Goal: Navigation & Orientation: Find specific page/section

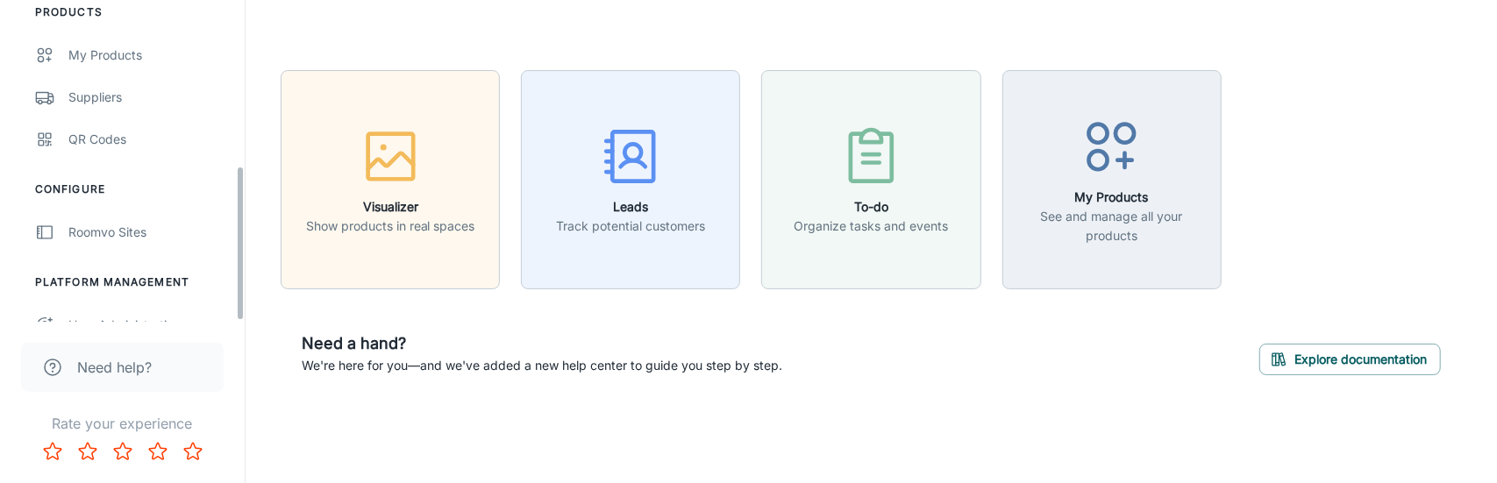
scroll to position [342, 0]
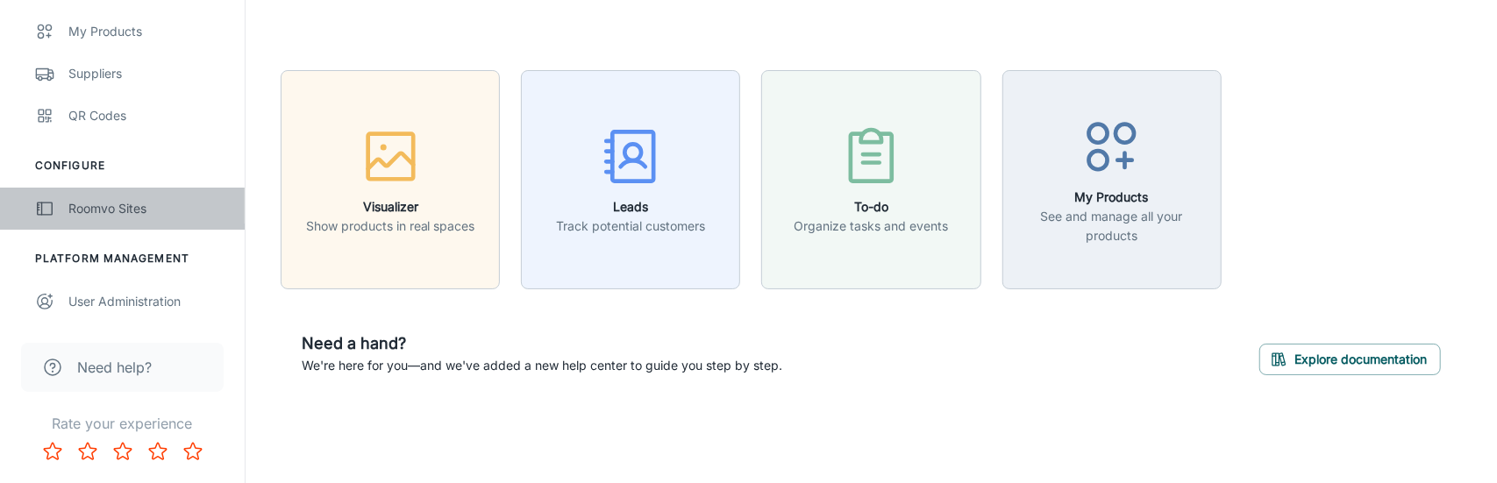
click at [138, 203] on div "Roomvo Sites" at bounding box center [147, 208] width 159 height 19
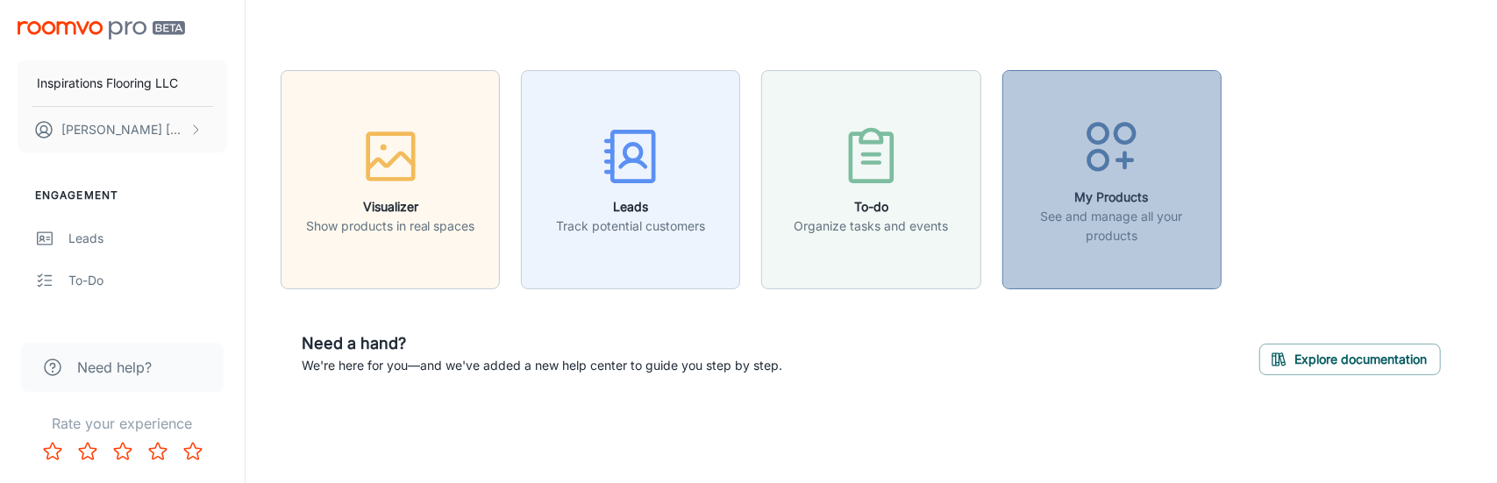
click at [1085, 210] on p "See and manage all your products" at bounding box center [1112, 226] width 196 height 39
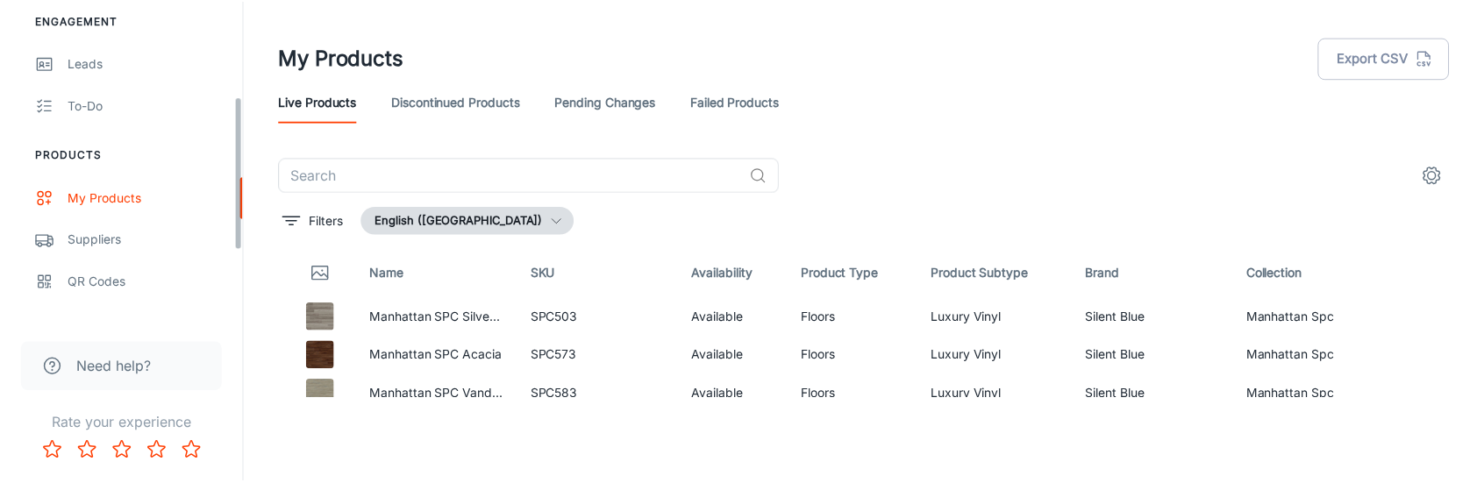
scroll to position [263, 0]
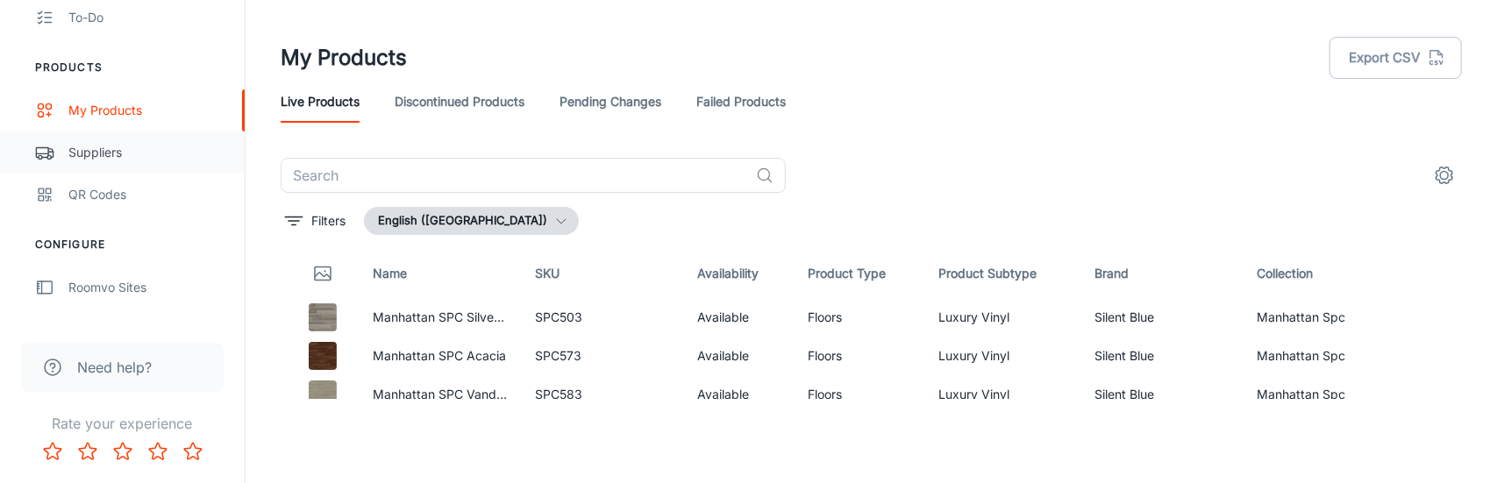
click at [121, 157] on div "Suppliers" at bounding box center [147, 152] width 159 height 19
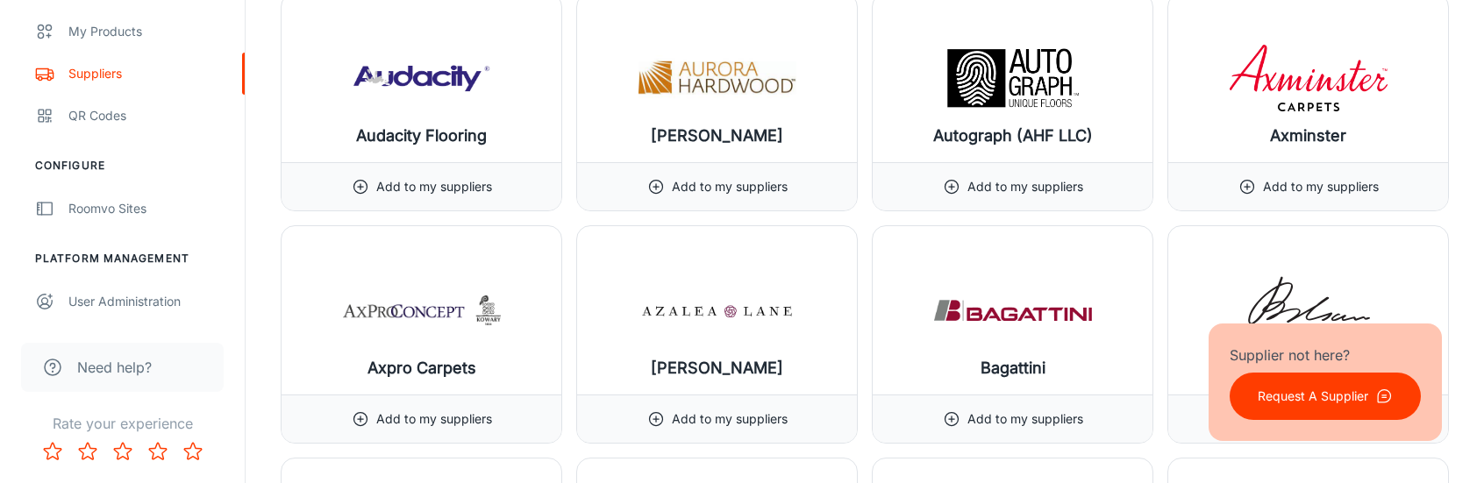
scroll to position [3157, 0]
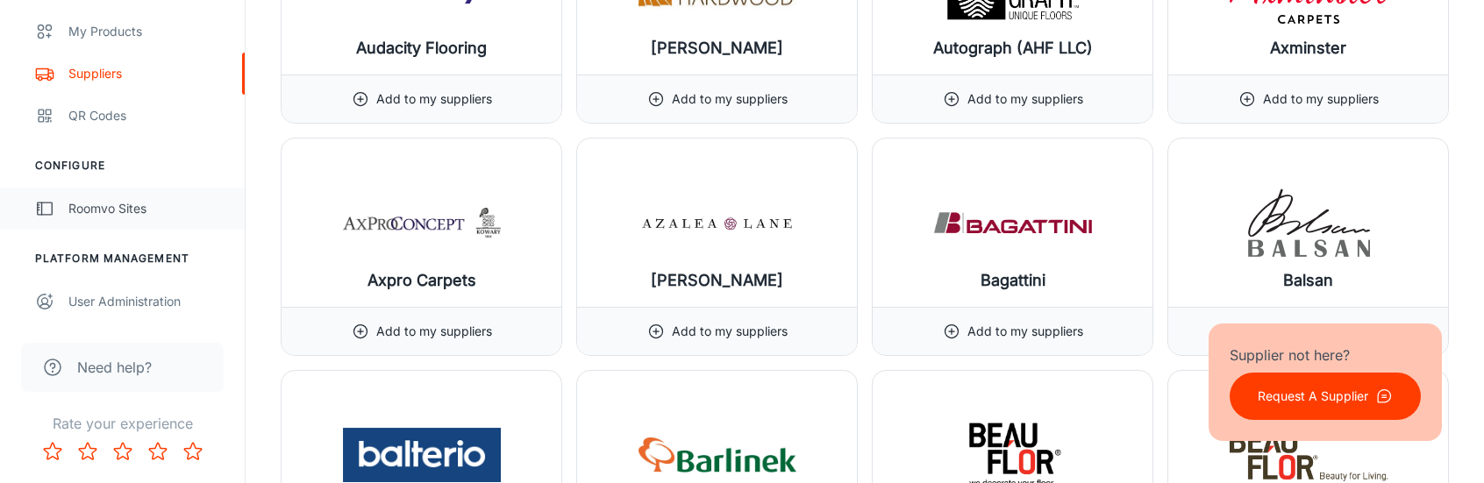
click at [119, 203] on div "Roomvo Sites" at bounding box center [147, 208] width 159 height 19
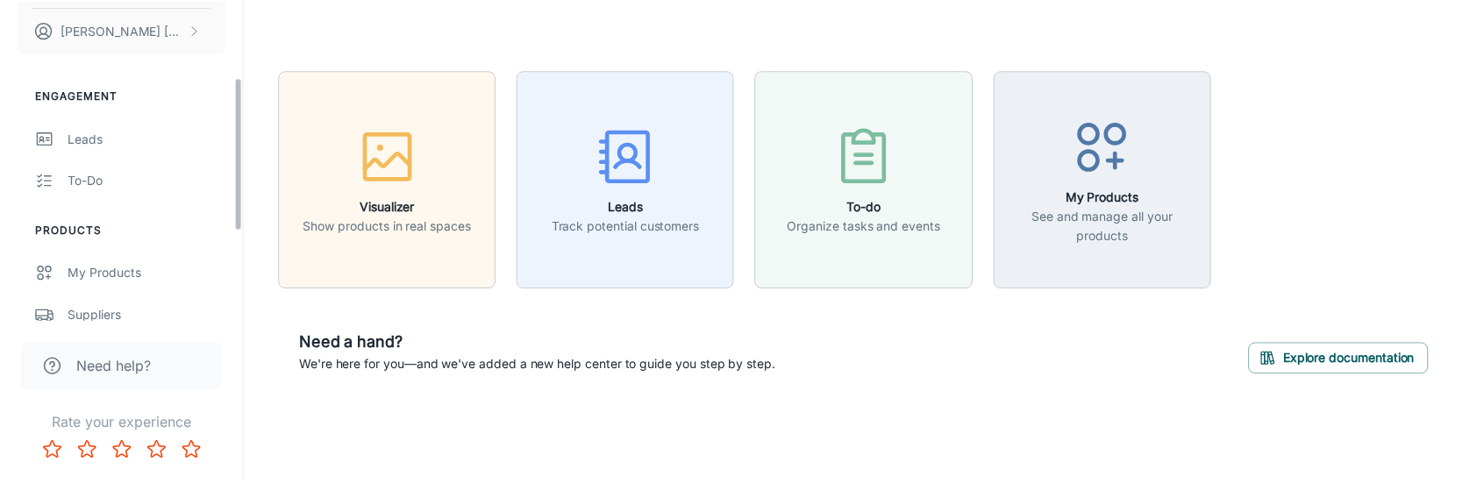
scroll to position [175, 0]
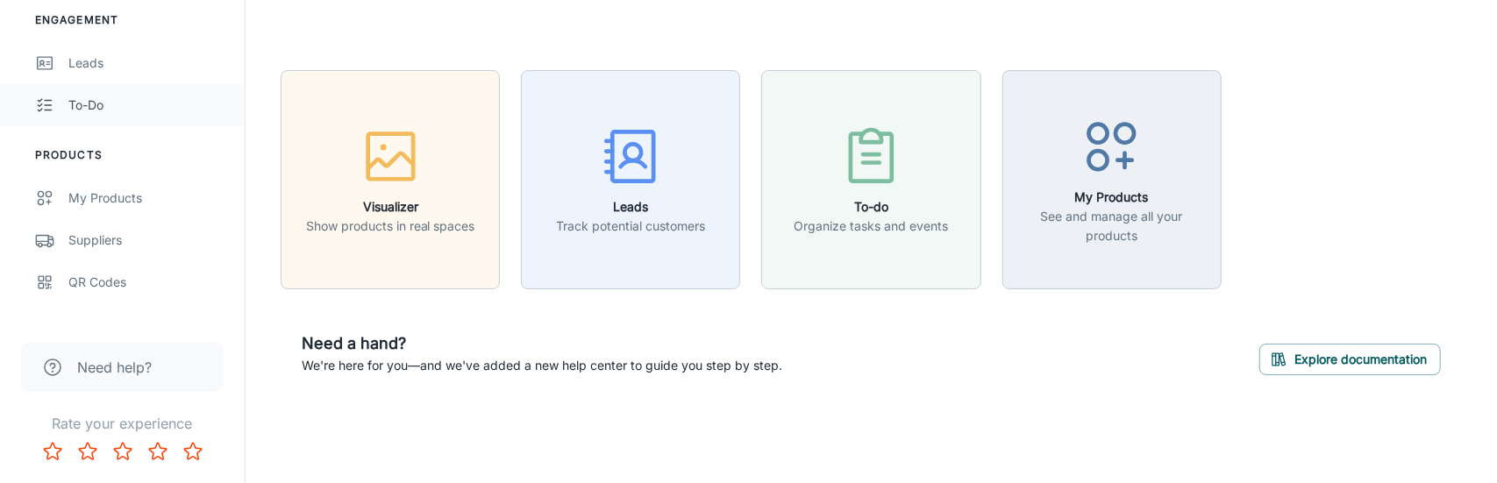
click at [102, 109] on div "To-do" at bounding box center [147, 105] width 159 height 19
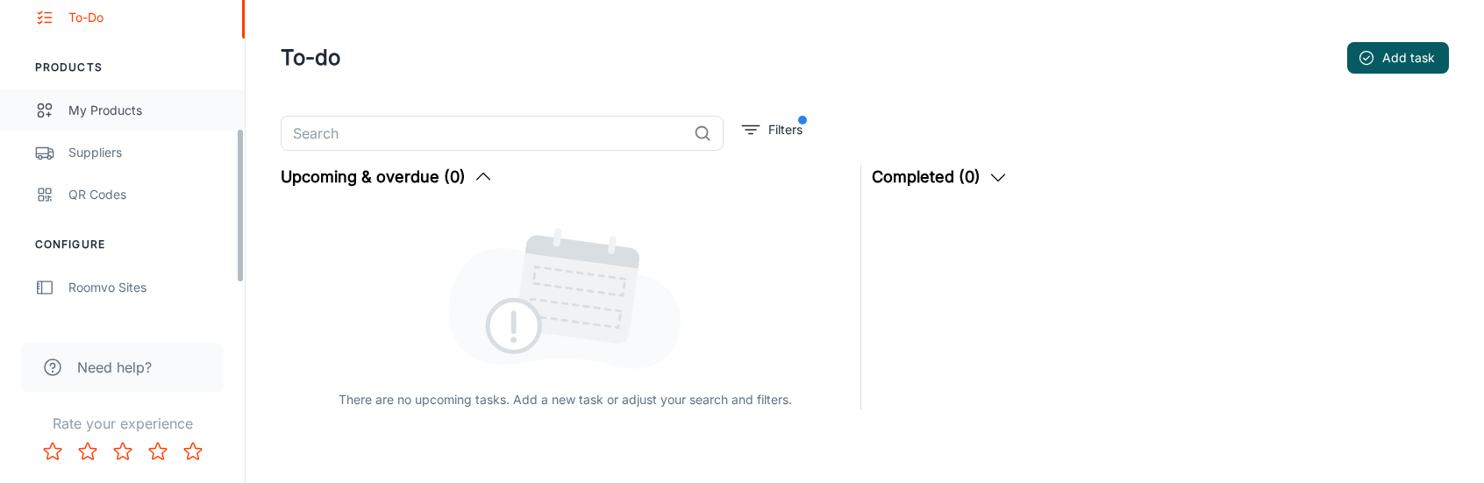
scroll to position [342, 0]
